Goal: Task Accomplishment & Management: Manage account settings

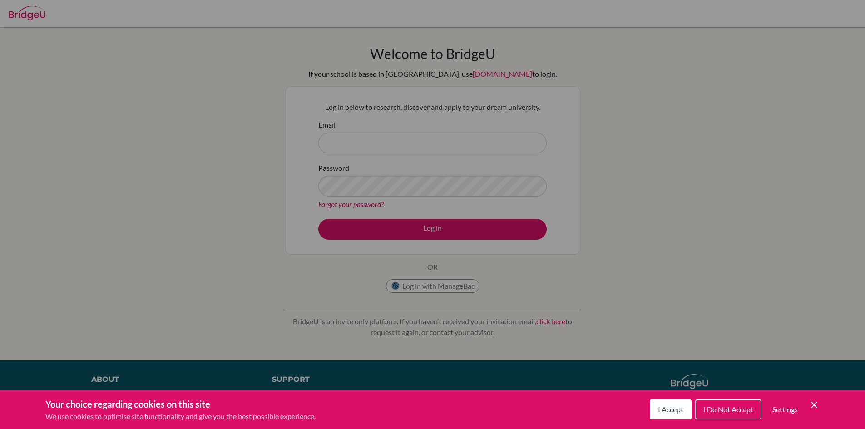
click at [390, 156] on div "Cookie Preferences" at bounding box center [432, 214] width 865 height 429
click at [658, 415] on button "I Accept" at bounding box center [671, 410] width 42 height 20
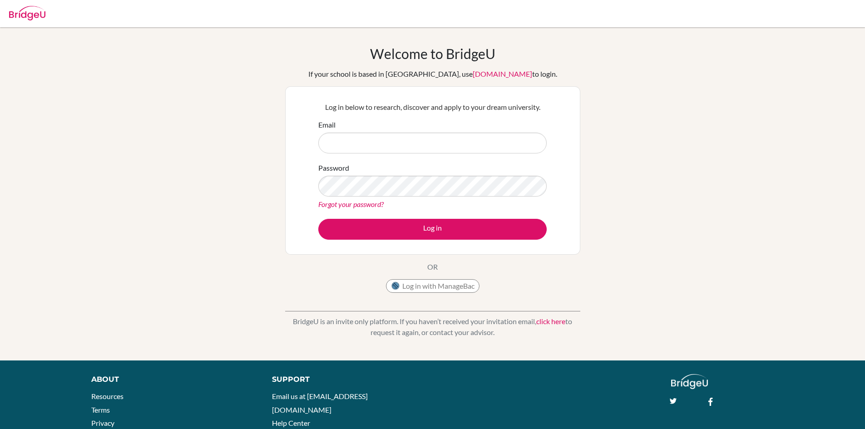
click at [394, 108] on p "Log in below to research, discover and apply to your dream university." at bounding box center [432, 107] width 228 height 11
click at [391, 140] on input "Email" at bounding box center [432, 143] width 228 height 21
type input "t"
type input "[EMAIL_ADDRESS][DOMAIN_NAME]"
click at [355, 142] on input "[DOMAIN_NAME]" at bounding box center [432, 143] width 228 height 21
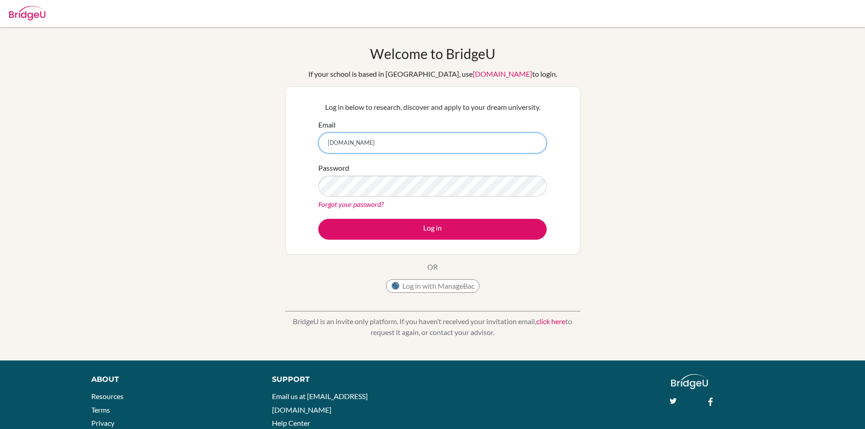
click at [357, 142] on input "[DOMAIN_NAME]" at bounding box center [432, 143] width 228 height 21
type input "[EMAIL_ADDRESS][DOMAIN_NAME]"
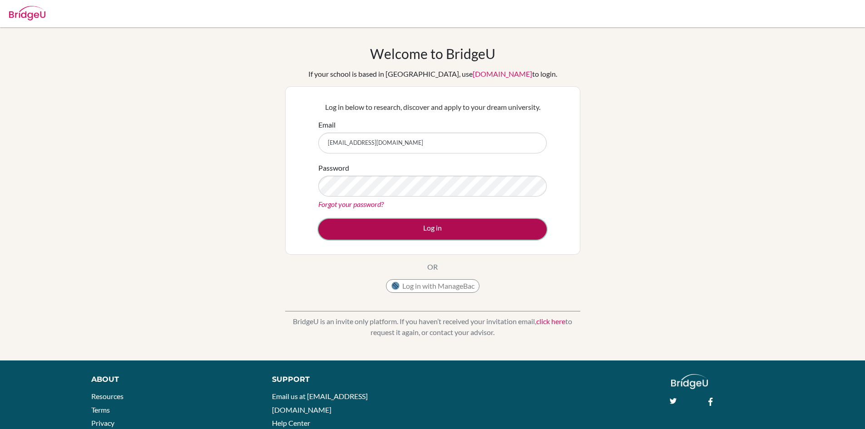
click at [353, 233] on button "Log in" at bounding box center [432, 229] width 228 height 21
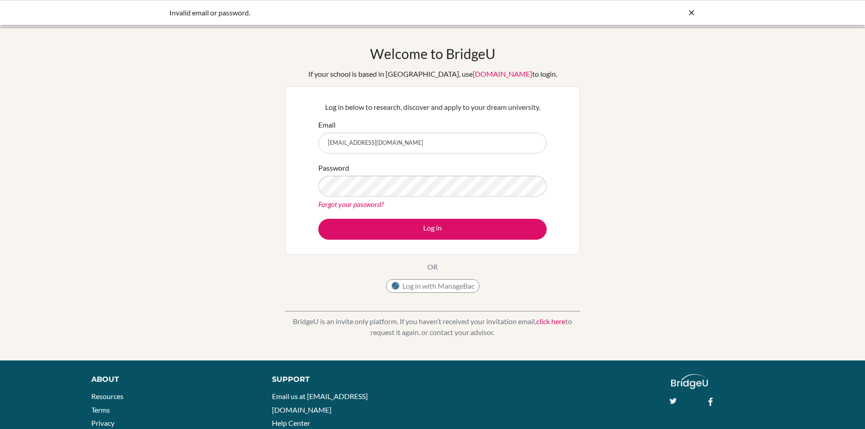
click at [687, 10] on icon at bounding box center [691, 12] width 9 height 9
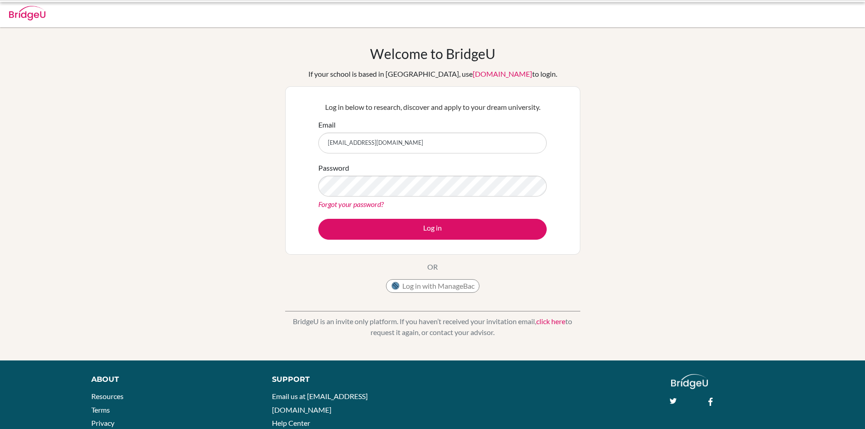
click at [688, 10] on div at bounding box center [433, 13] width 856 height 27
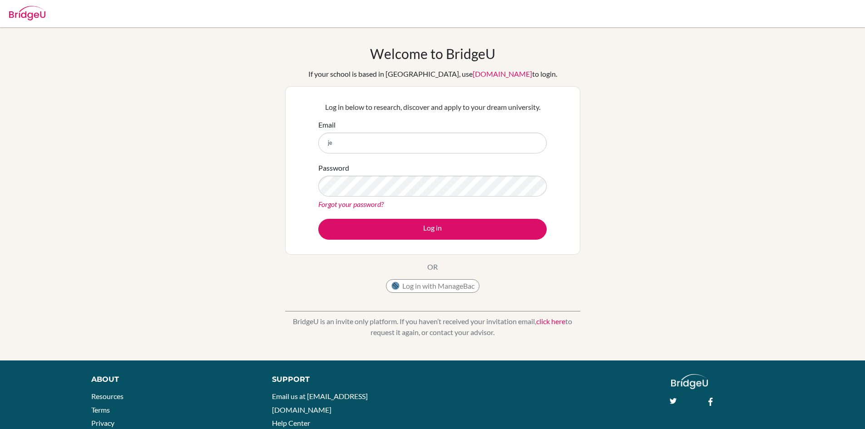
type input "j"
